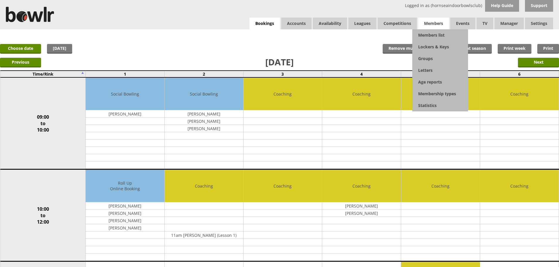
click at [437, 24] on span "Members" at bounding box center [433, 24] width 31 height 12
click at [437, 36] on link "Members list" at bounding box center [441, 35] width 56 height 12
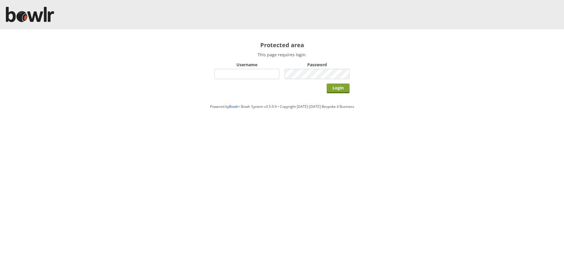
type input "hornseaindoorbowlsclub"
click at [341, 89] on input "Login" at bounding box center [337, 89] width 23 height 10
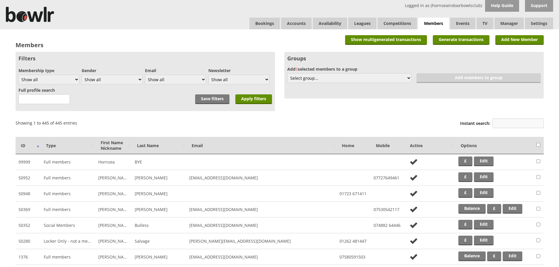
click at [513, 126] on input "Instant search:" at bounding box center [518, 124] width 51 height 10
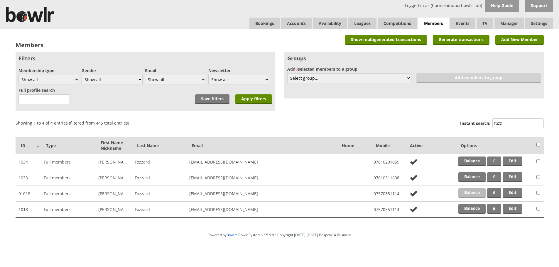
type input "fozz"
click at [478, 193] on link "Balance" at bounding box center [472, 193] width 27 height 10
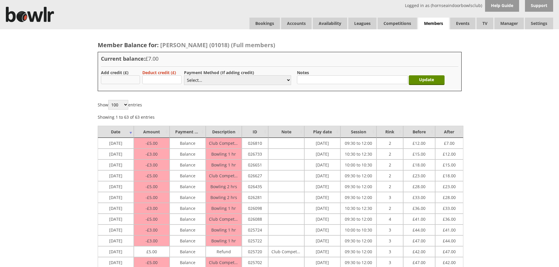
click at [112, 80] on input "text" at bounding box center [120, 79] width 39 height 9
type input "50.00"
click at [216, 79] on select "Select... Cash Card Cheque Bank Transfer Other Member Card Gift Voucher Balance" at bounding box center [237, 80] width 107 height 10
select select "1"
click at [184, 75] on select "Select... Cash Card Cheque Bank Transfer Other Member Card Gift Voucher Balance" at bounding box center [237, 80] width 107 height 10
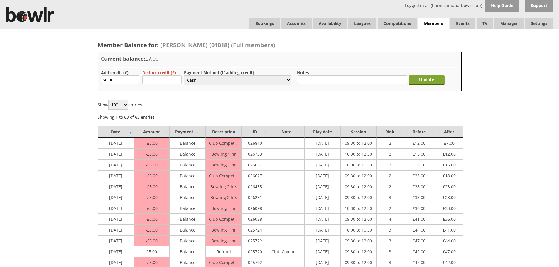
click at [429, 81] on input "Update" at bounding box center [427, 80] width 36 height 10
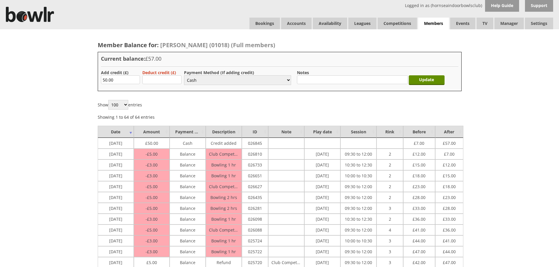
select select "1"
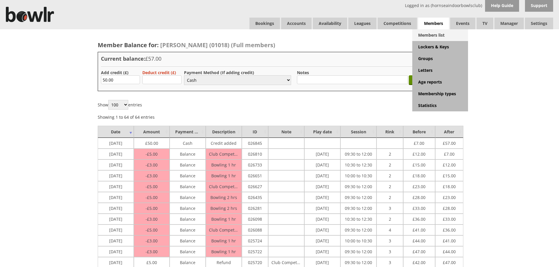
click at [436, 37] on link "Members list" at bounding box center [441, 35] width 56 height 12
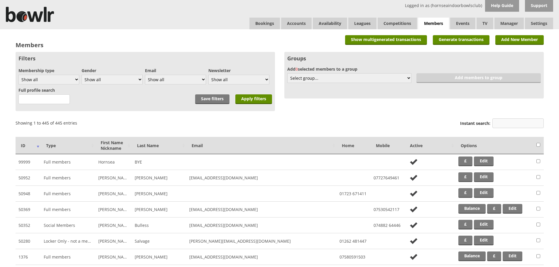
click at [506, 125] on input "Instant search:" at bounding box center [518, 124] width 51 height 10
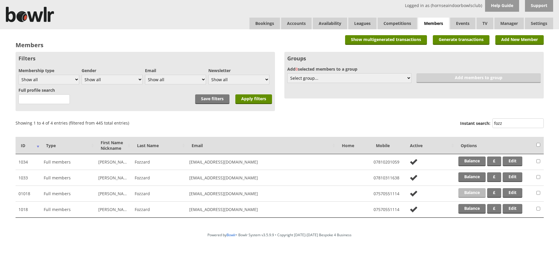
type input "fozz"
click at [475, 189] on link "Balance" at bounding box center [472, 193] width 27 height 10
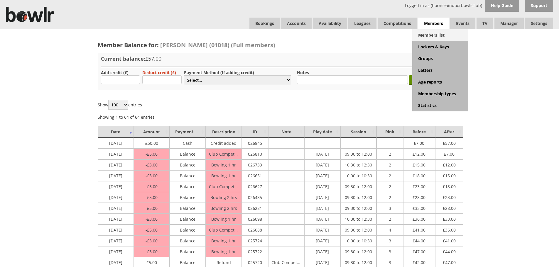
click at [431, 37] on link "Members list" at bounding box center [441, 35] width 56 height 12
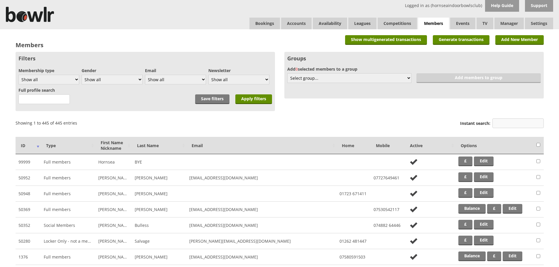
click at [517, 120] on input "Instant search:" at bounding box center [518, 124] width 51 height 10
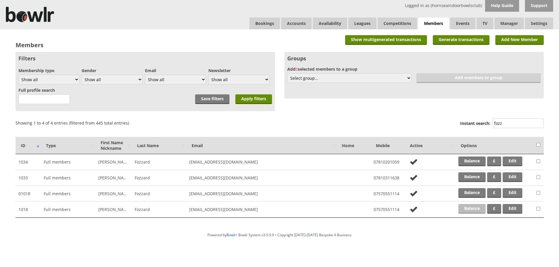
type input "fozz"
click at [475, 208] on link "Balance" at bounding box center [472, 209] width 27 height 10
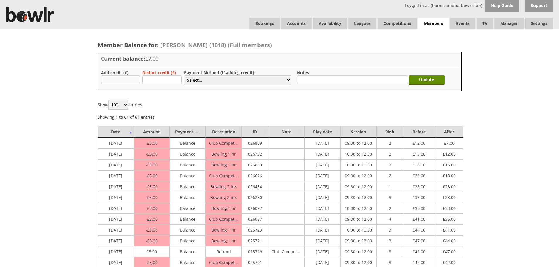
click at [116, 79] on input "text" at bounding box center [120, 79] width 39 height 9
type input "50.00"
click at [194, 81] on select "Select... Cash Card Cheque Bank Transfer Other Member Card Gift Voucher Balance" at bounding box center [237, 80] width 107 height 10
select select "1"
click at [184, 75] on select "Select... Cash Card Cheque Bank Transfer Other Member Card Gift Voucher Balance" at bounding box center [237, 80] width 107 height 10
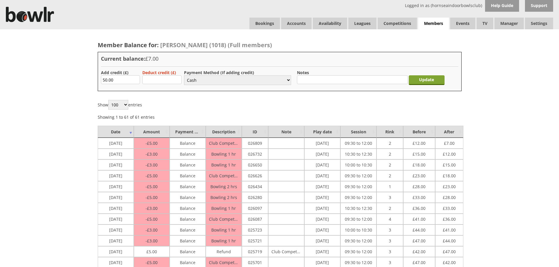
click at [434, 79] on input "Update" at bounding box center [427, 80] width 36 height 10
